Goal: Check status: Check status

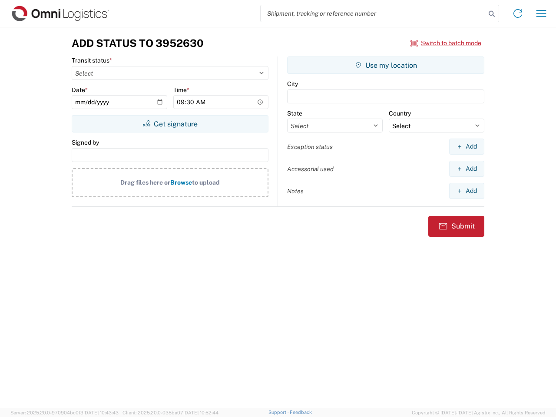
click at [373, 13] on input "search" at bounding box center [373, 13] width 225 height 17
click at [492, 14] on icon at bounding box center [492, 14] width 12 height 12
click at [518, 13] on icon at bounding box center [518, 14] width 14 height 14
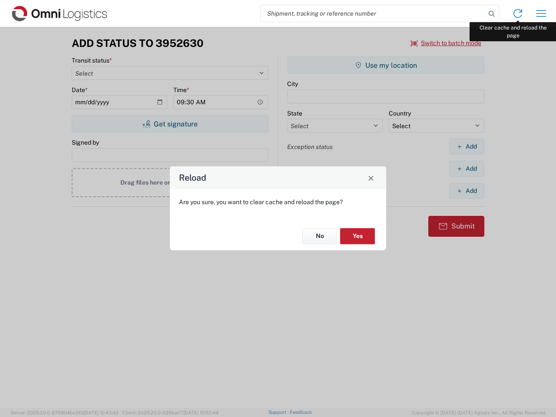
click at [542, 13] on div "Reload Are you sure, you want to clear cache and reload the page? No Yes" at bounding box center [278, 208] width 556 height 417
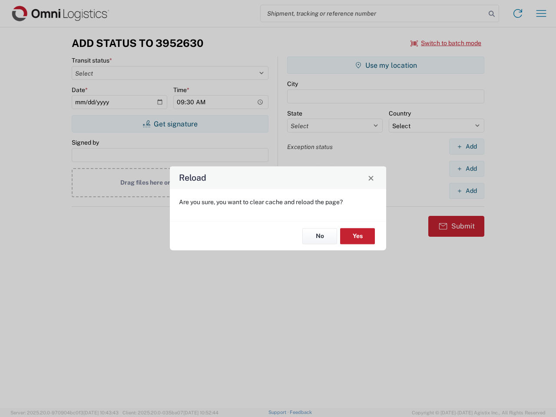
click at [447, 43] on div "Reload Are you sure, you want to clear cache and reload the page? No Yes" at bounding box center [278, 208] width 556 height 417
click at [170, 124] on div "Reload Are you sure, you want to clear cache and reload the page? No Yes" at bounding box center [278, 208] width 556 height 417
click at [386, 65] on div "Reload Are you sure, you want to clear cache and reload the page? No Yes" at bounding box center [278, 208] width 556 height 417
click at [467, 147] on div "Reload Are you sure, you want to clear cache and reload the page? No Yes" at bounding box center [278, 208] width 556 height 417
click at [467, 169] on div "Reload Are you sure, you want to clear cache and reload the page? No Yes" at bounding box center [278, 208] width 556 height 417
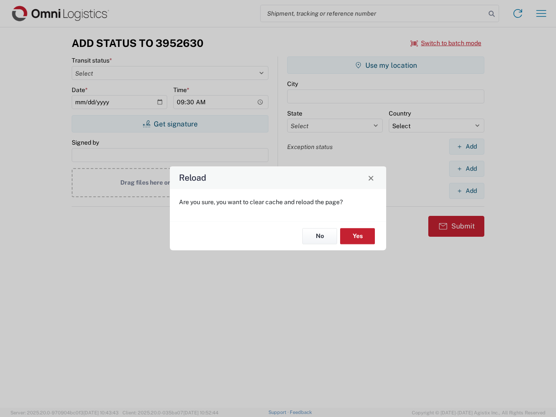
click at [467, 191] on div "Reload Are you sure, you want to clear cache and reload the page? No Yes" at bounding box center [278, 208] width 556 height 417
